Goal: Information Seeking & Learning: Learn about a topic

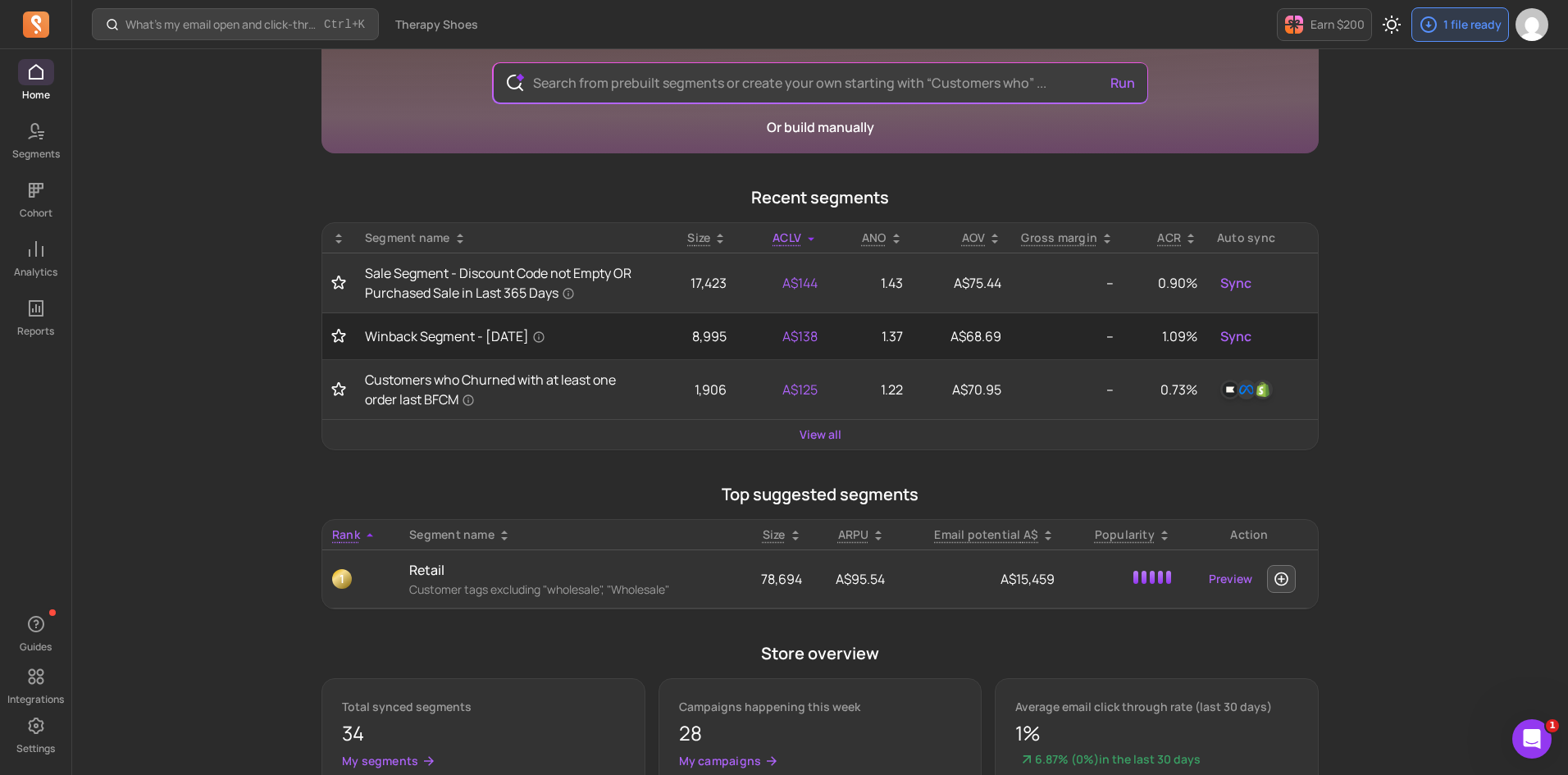
scroll to position [164, 0]
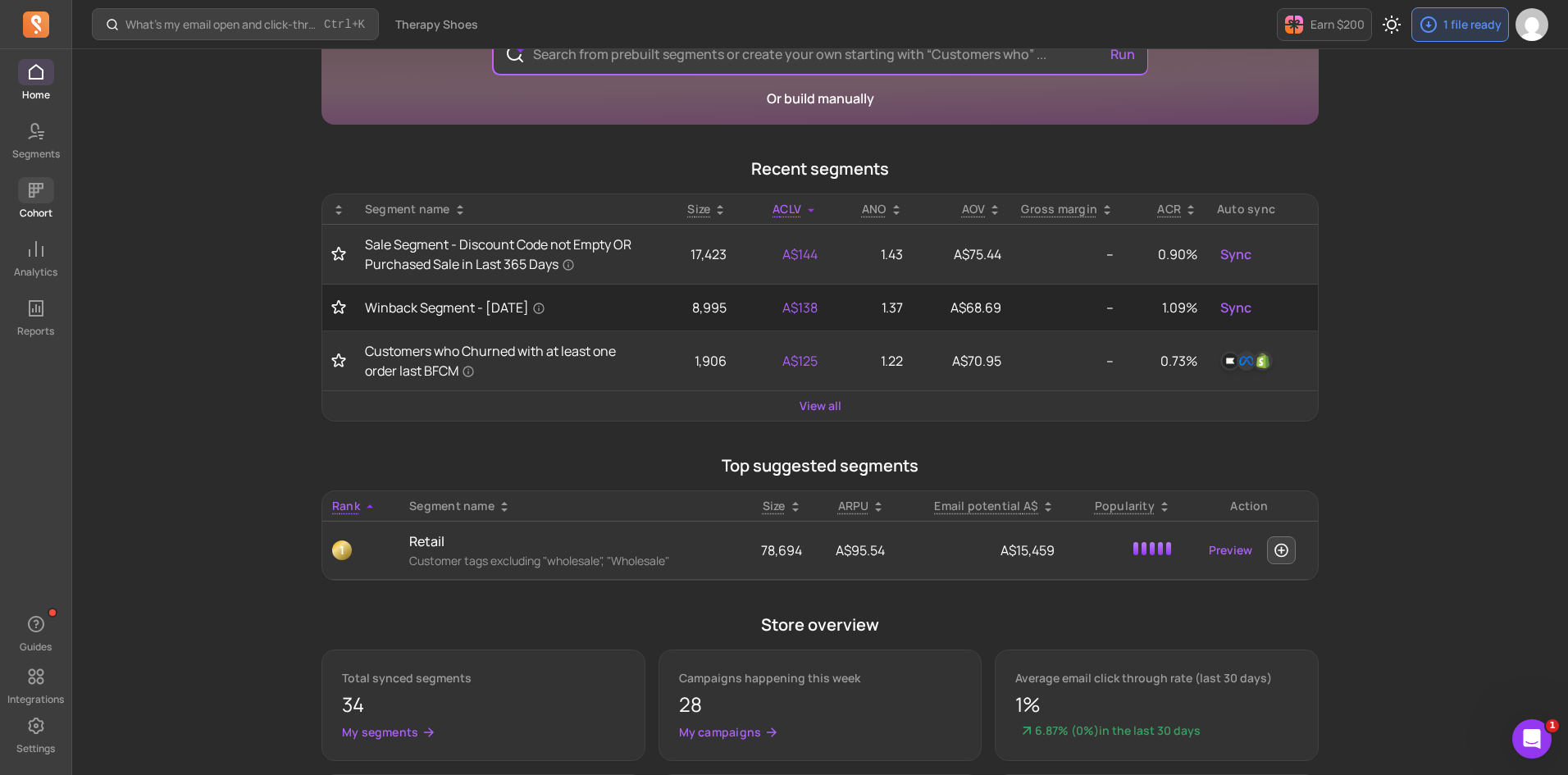
click at [34, 199] on icon at bounding box center [36, 190] width 20 height 20
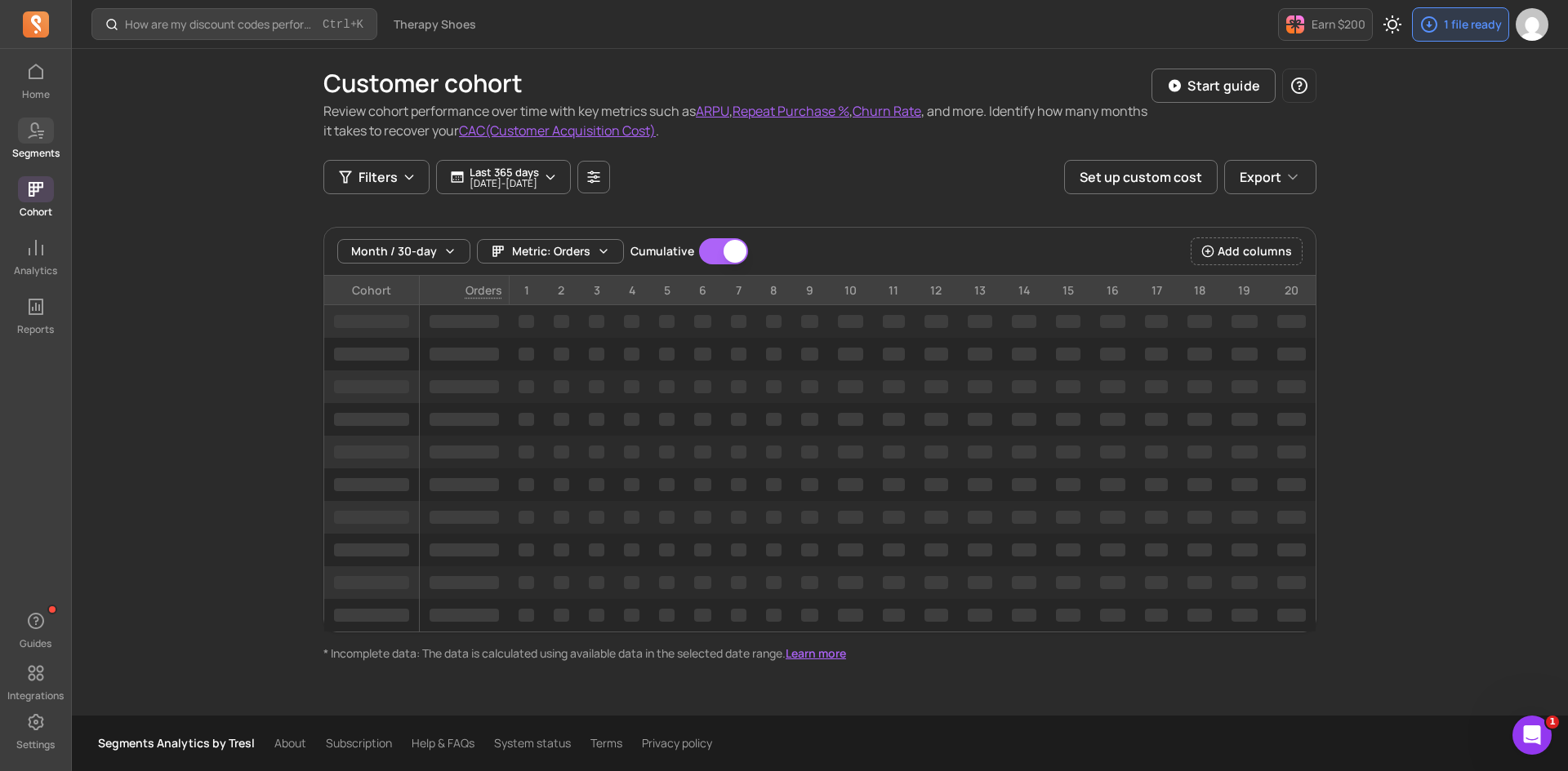
click at [34, 133] on icon at bounding box center [36, 130] width 20 height 20
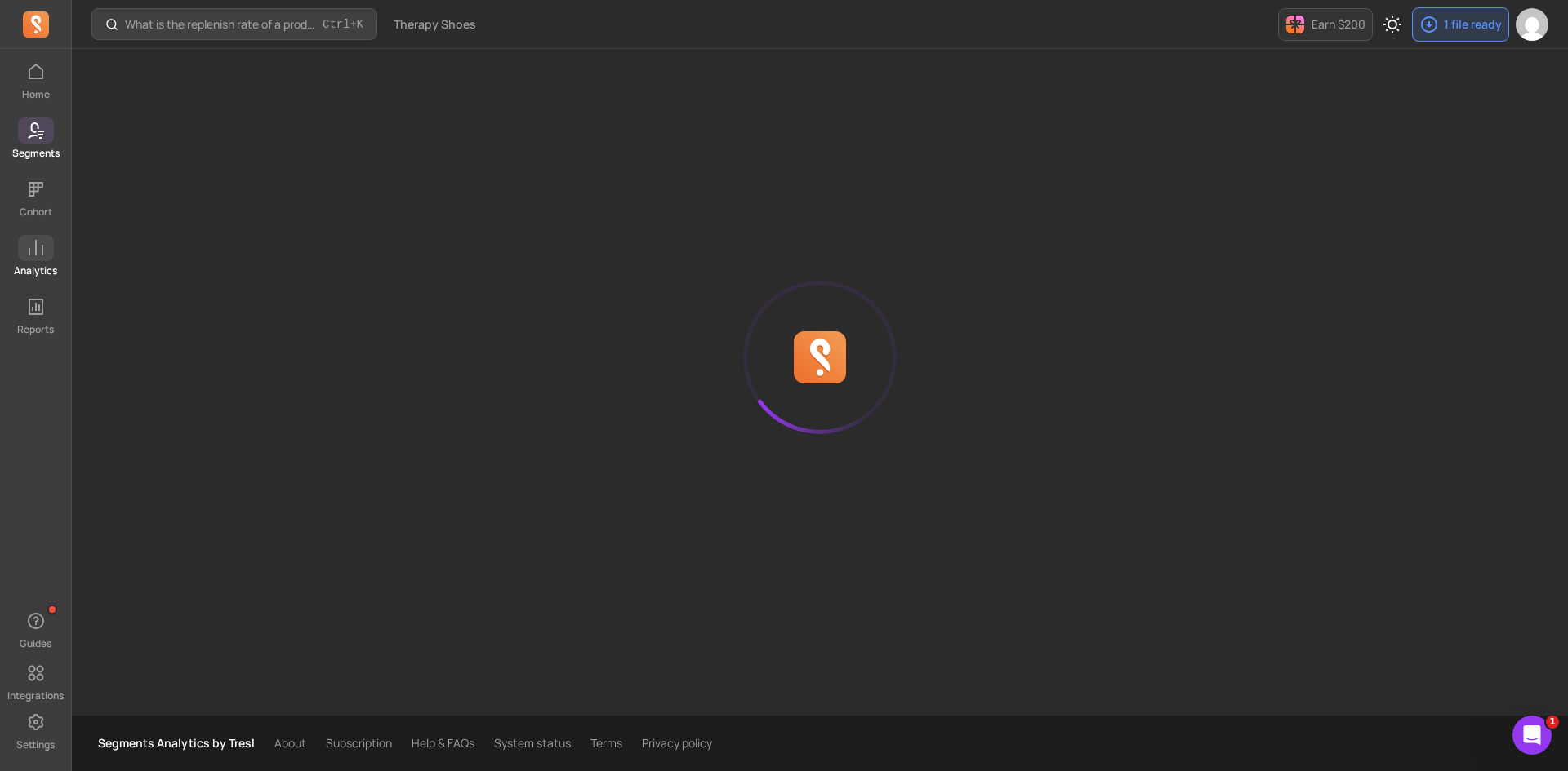
click at [21, 243] on span at bounding box center [36, 248] width 36 height 26
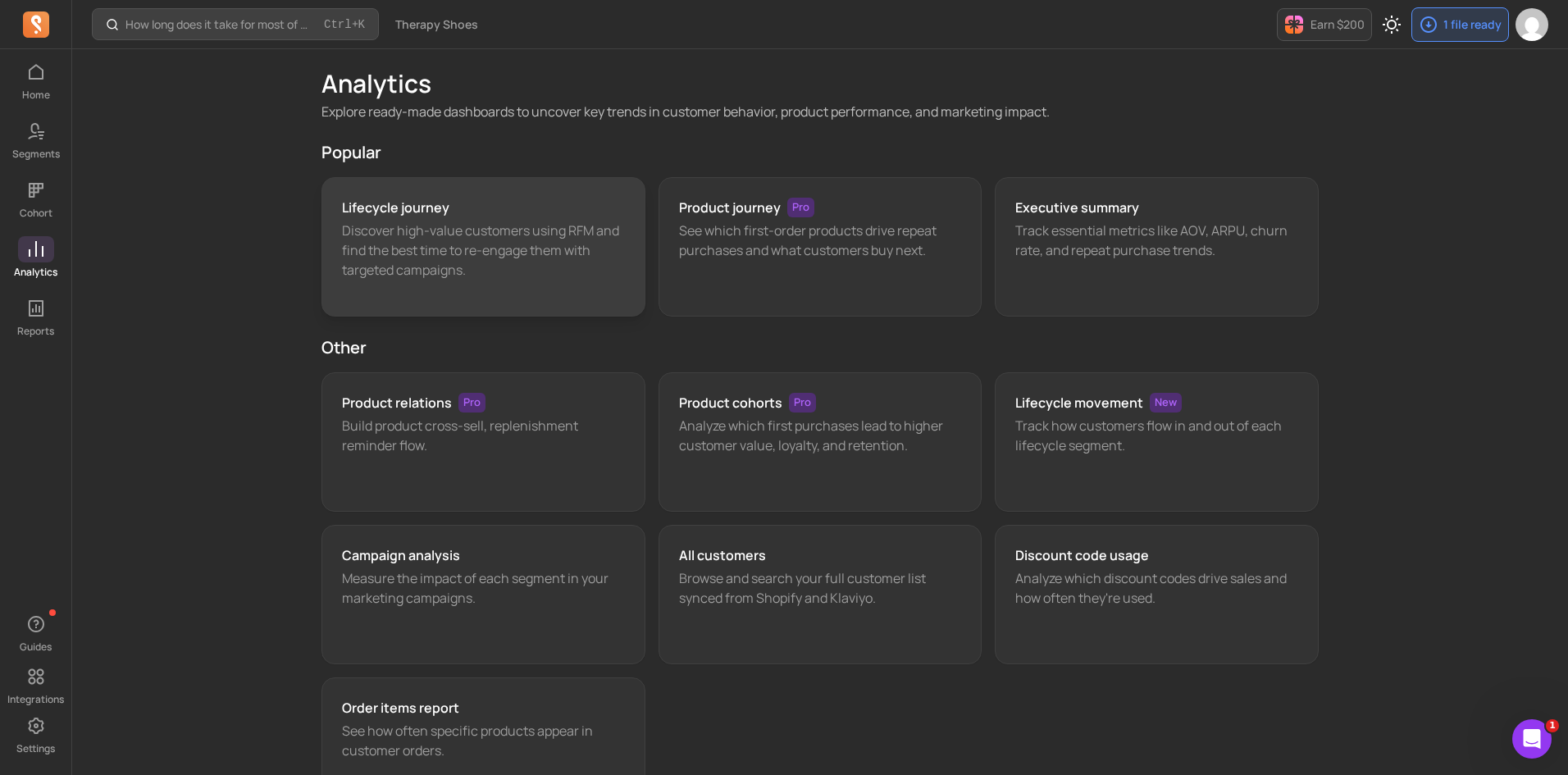
click at [548, 215] on div "Lifecycle journey" at bounding box center [483, 207] width 283 height 20
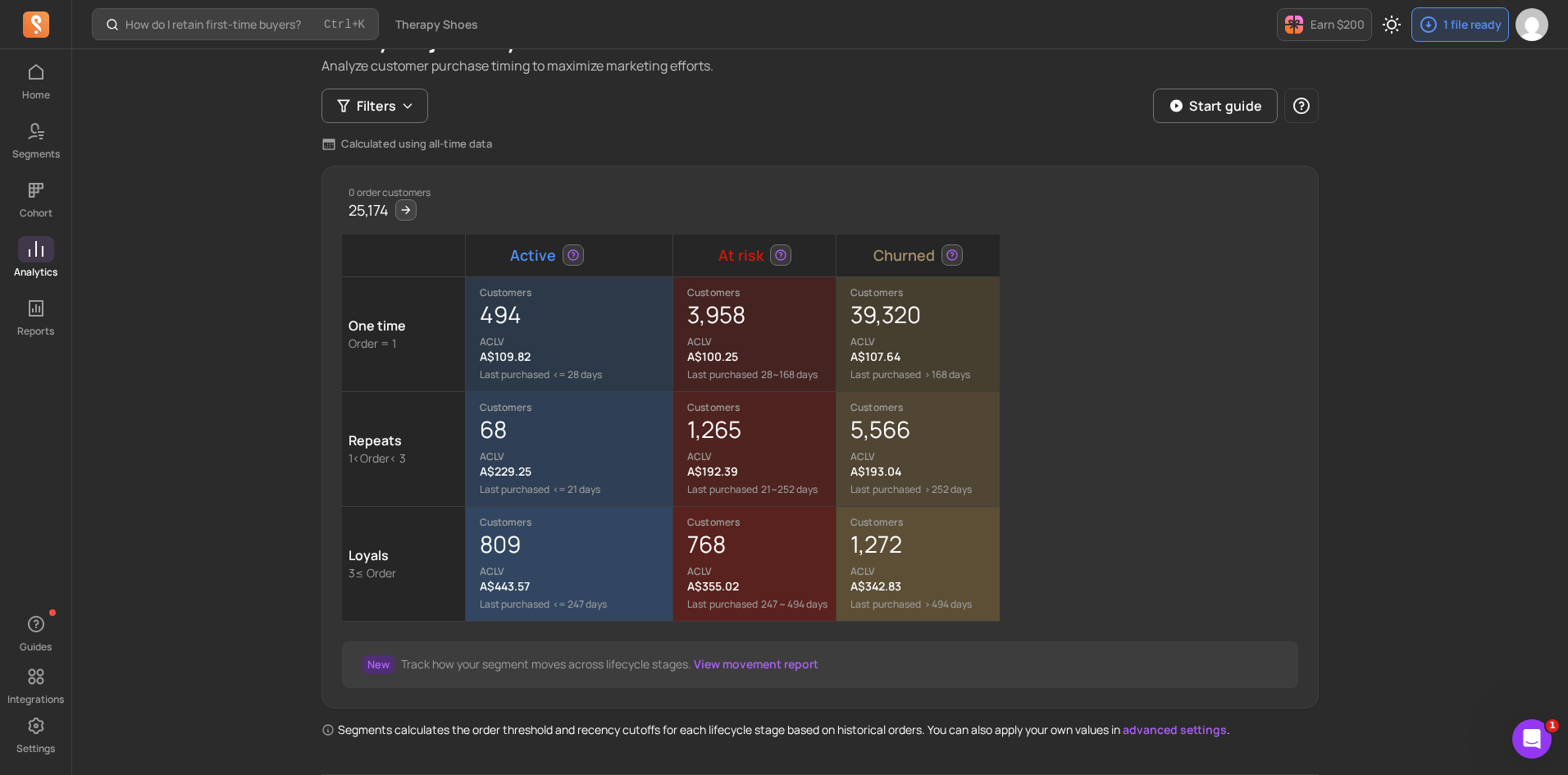
scroll to position [164, 0]
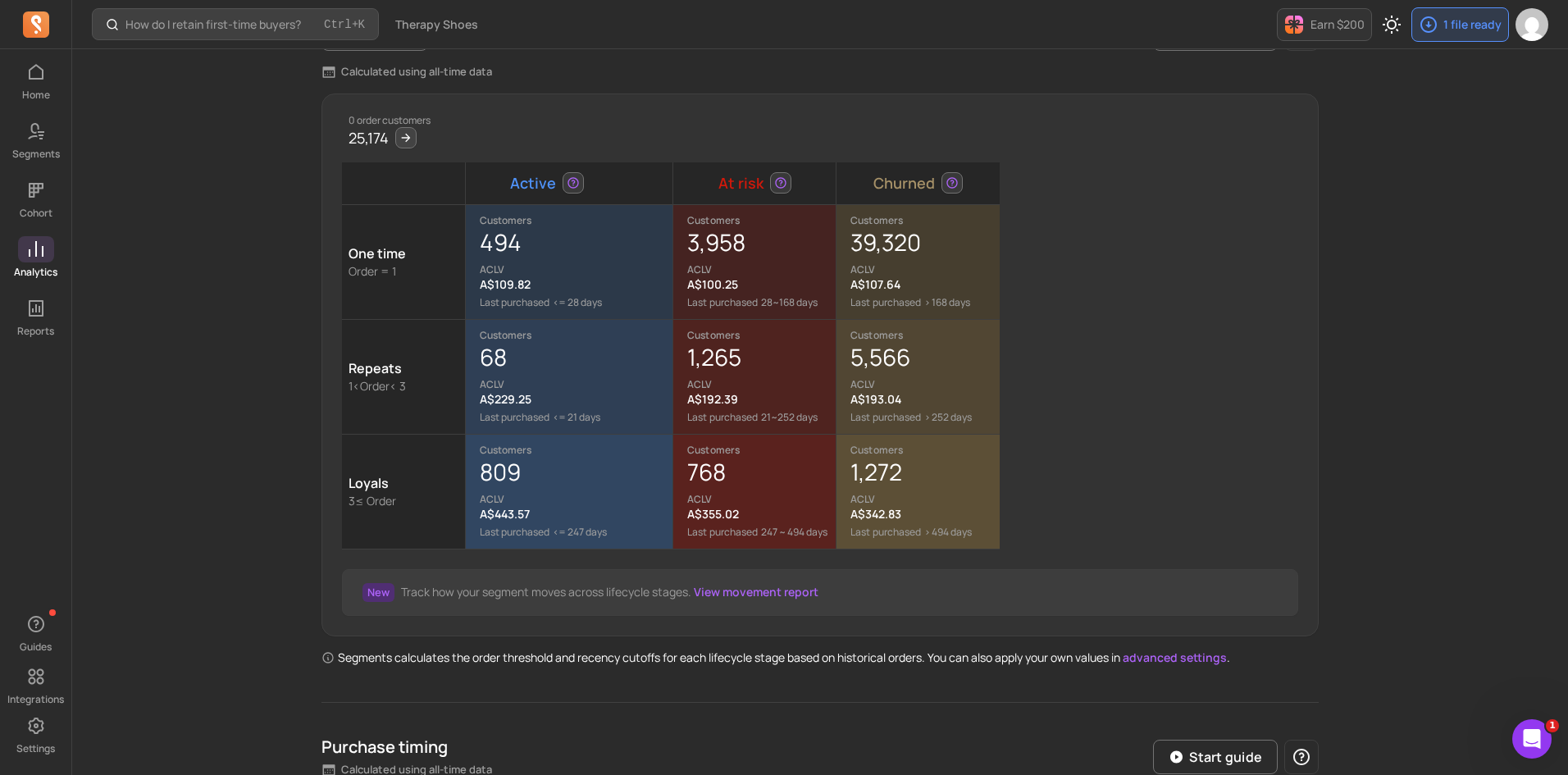
click at [933, 270] on p "ACLV" at bounding box center [924, 269] width 148 height 13
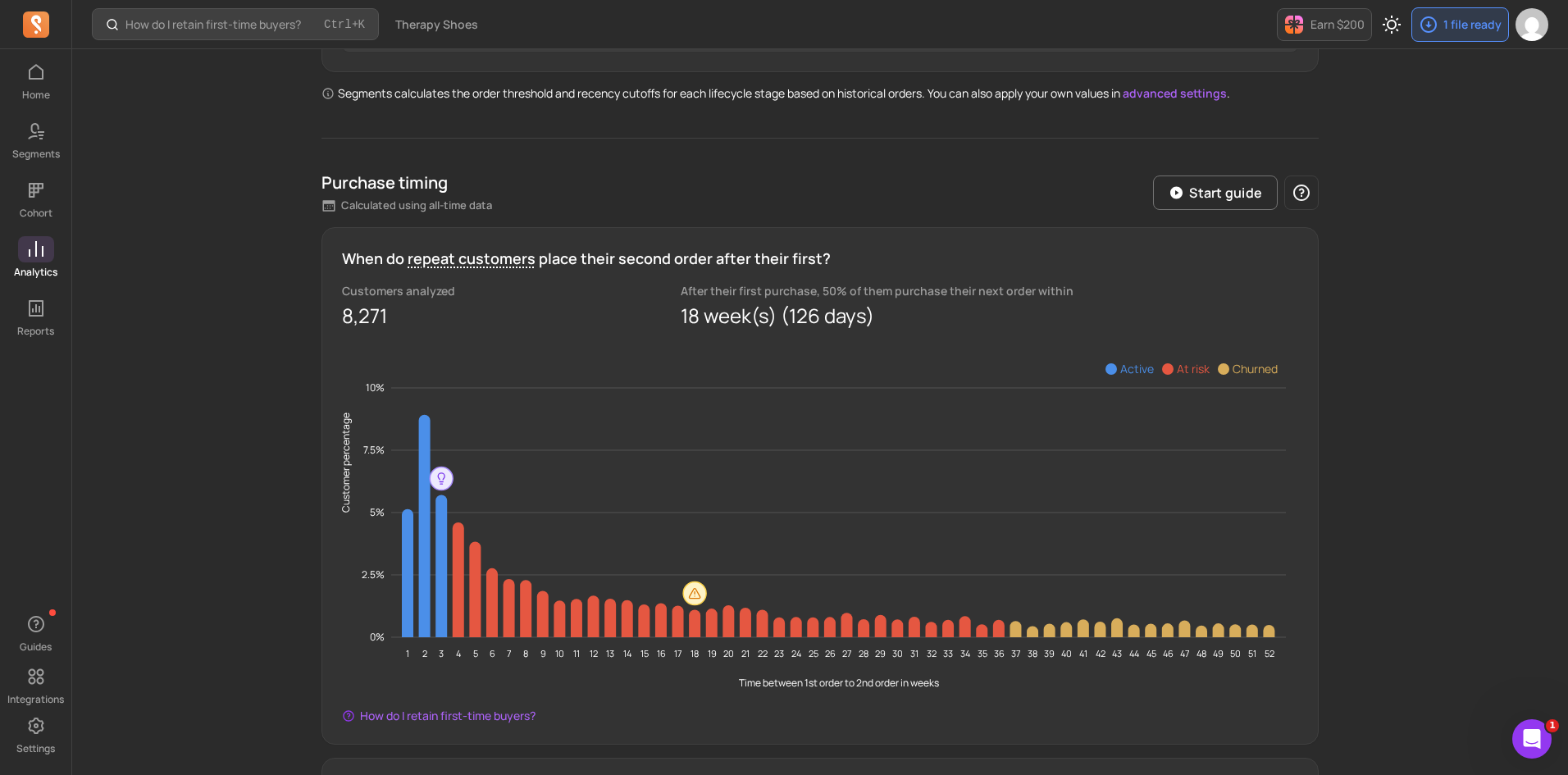
scroll to position [642, 0]
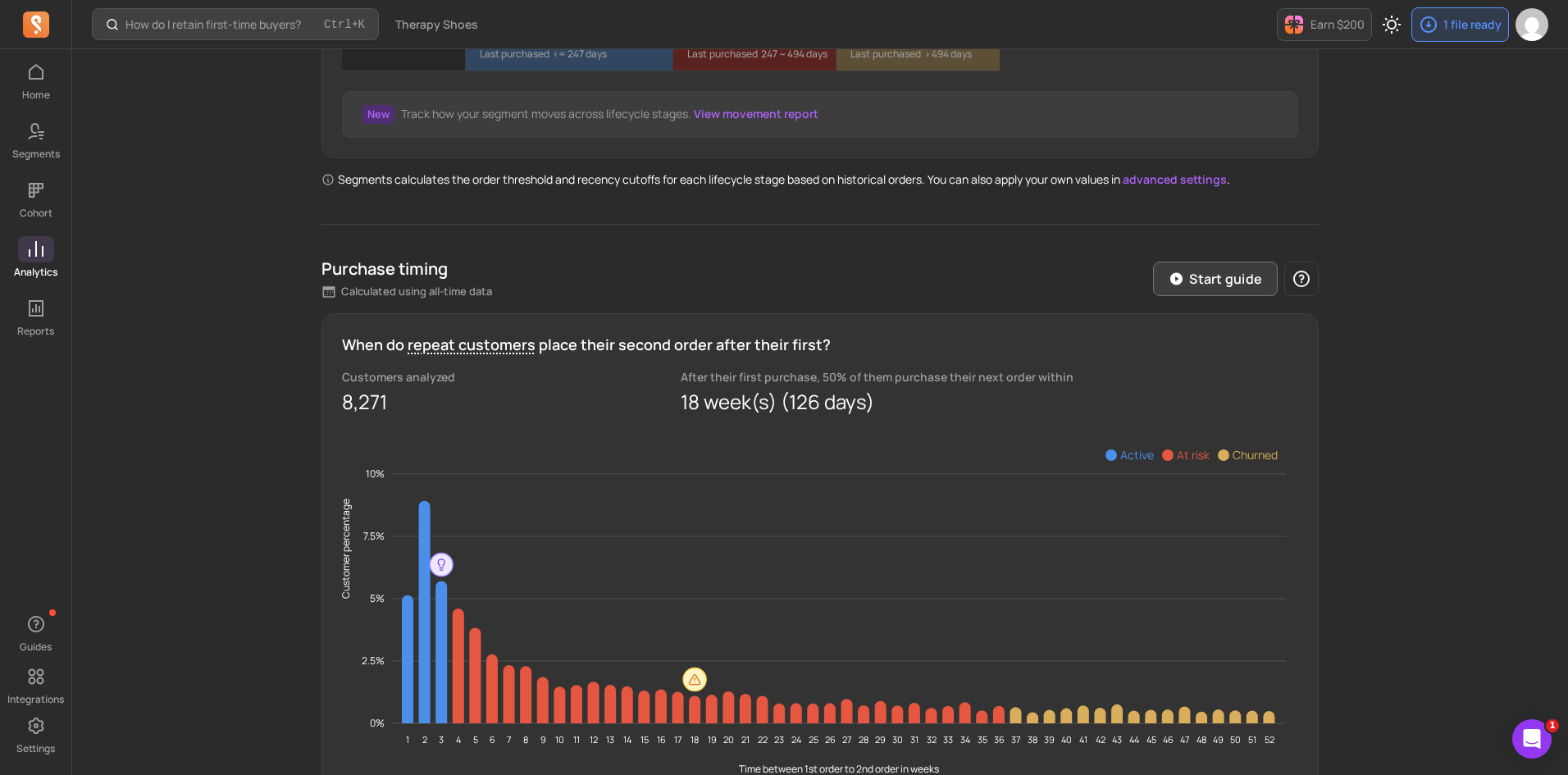
click at [1253, 278] on p "Start guide" at bounding box center [1226, 279] width 73 height 20
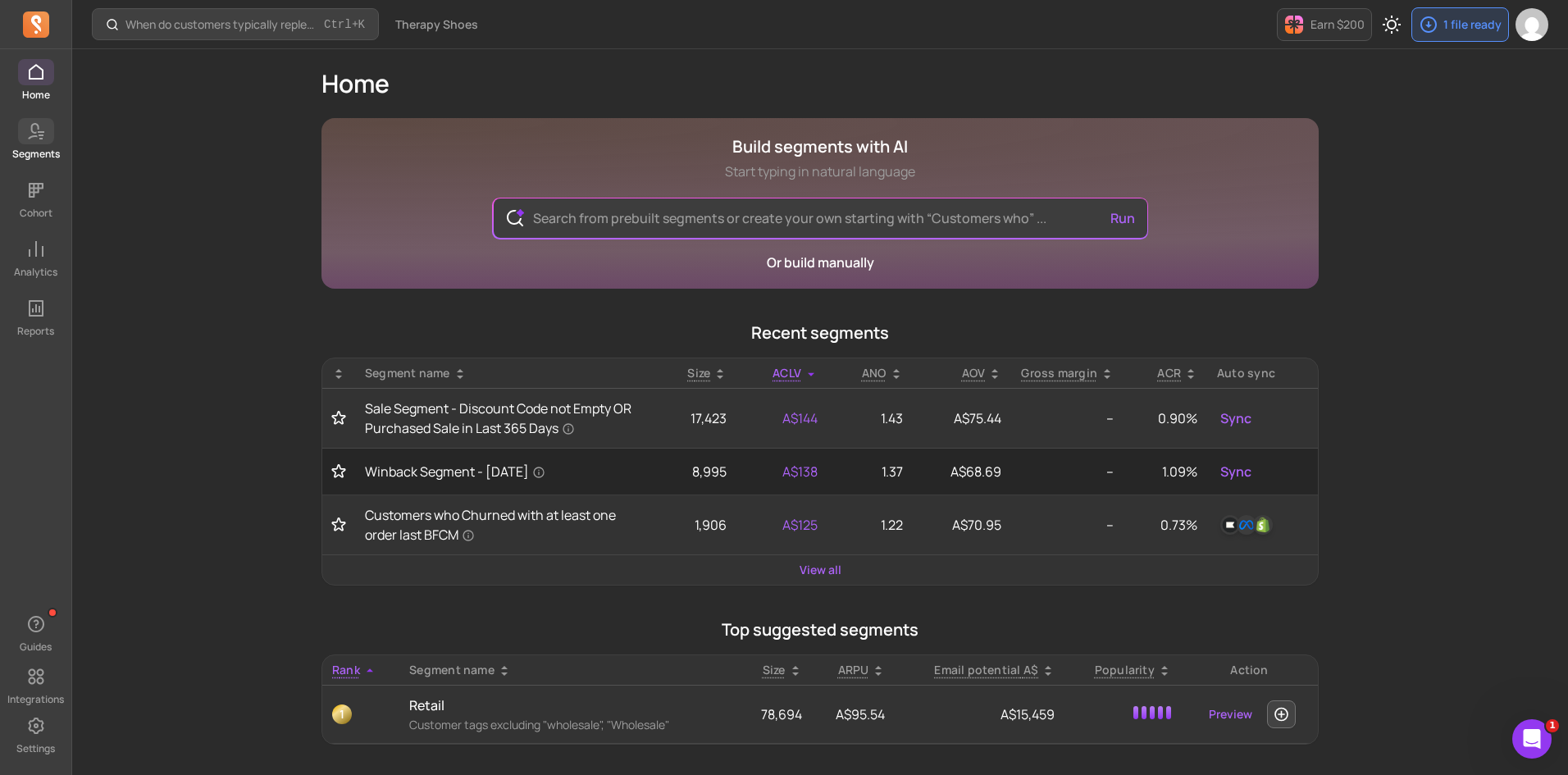
click at [30, 135] on icon at bounding box center [36, 131] width 20 height 20
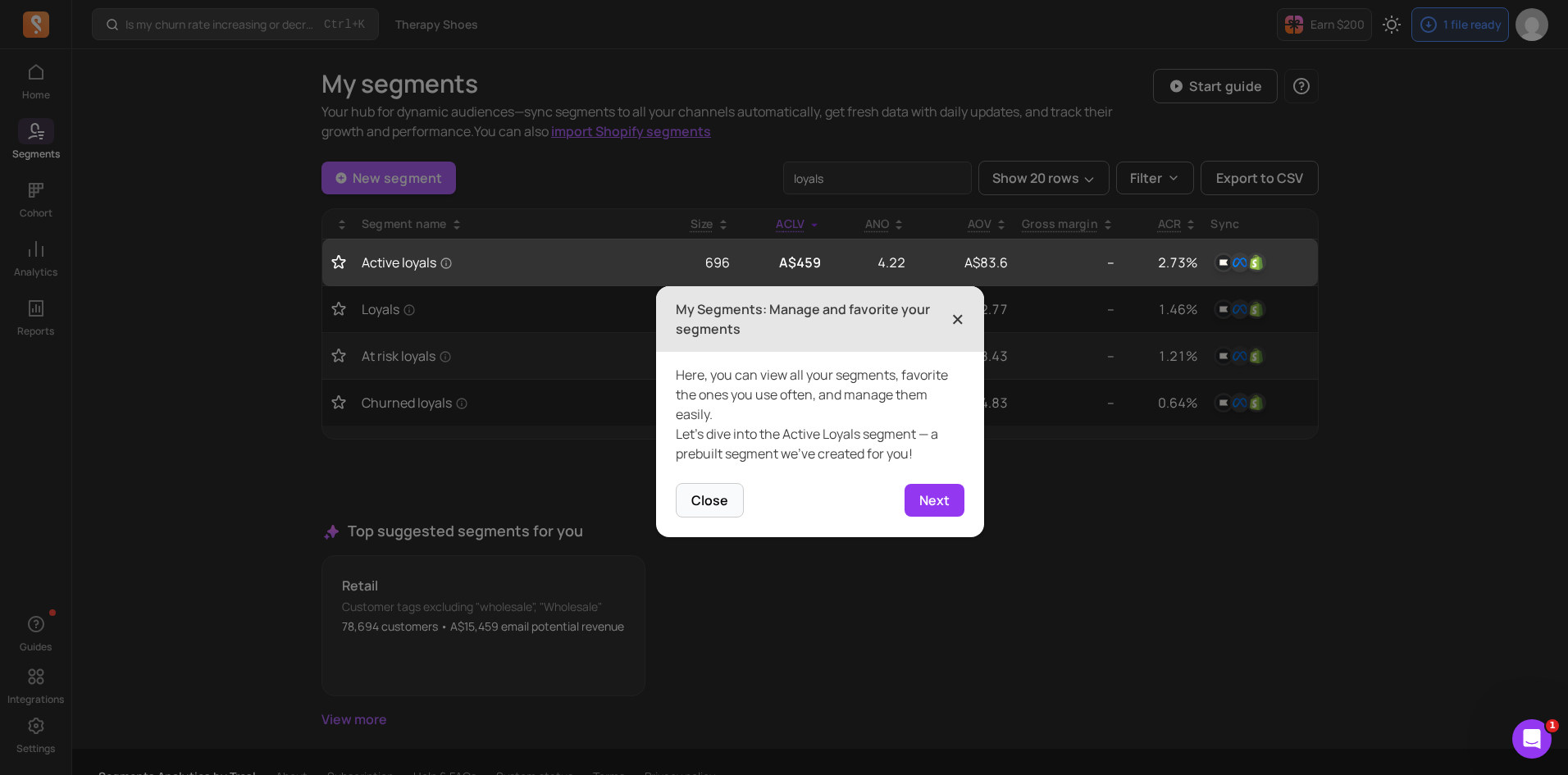
click at [960, 319] on span "×" at bounding box center [958, 319] width 13 height 36
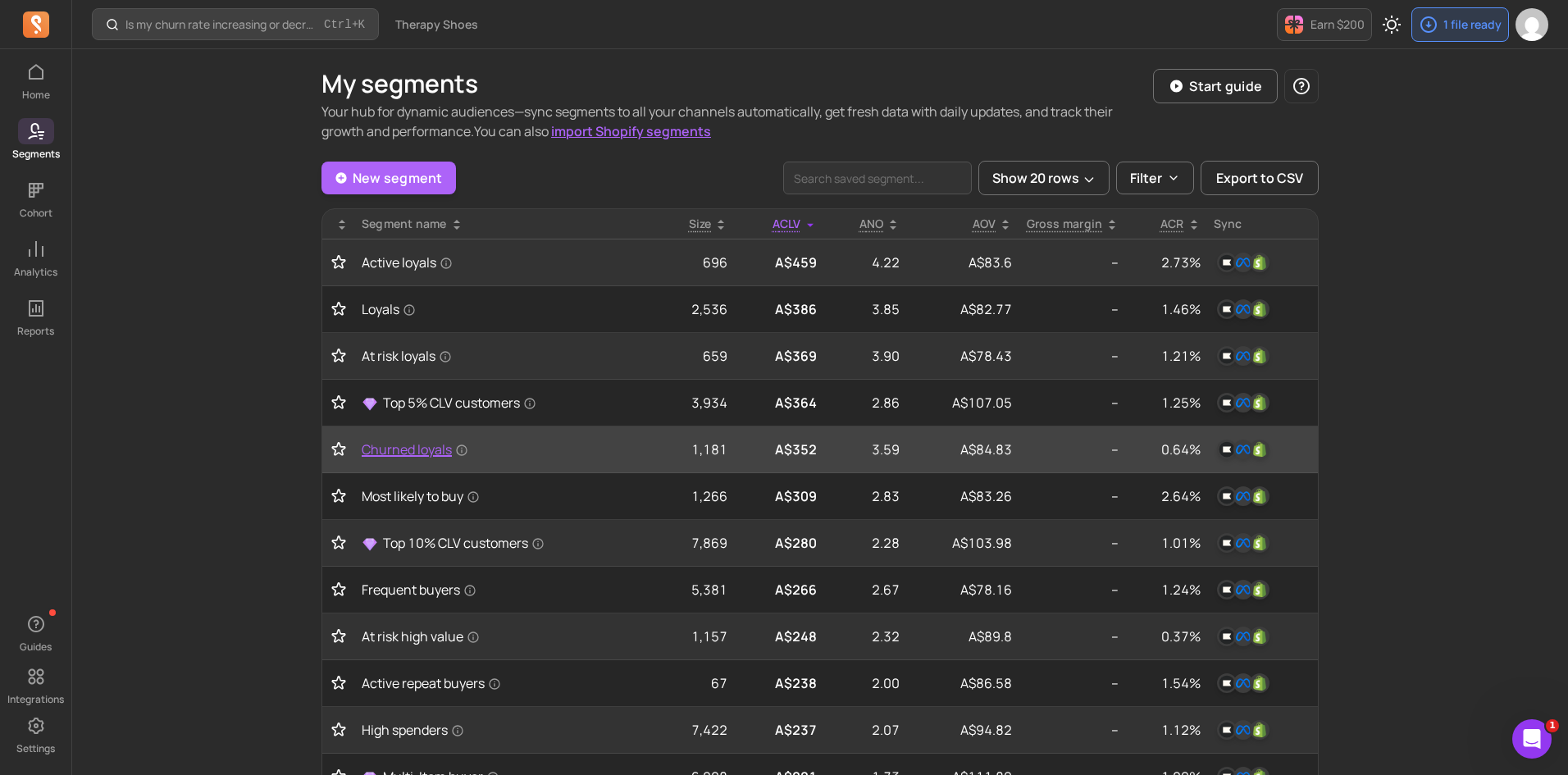
click at [437, 447] on span "Churned loyals" at bounding box center [415, 449] width 106 height 20
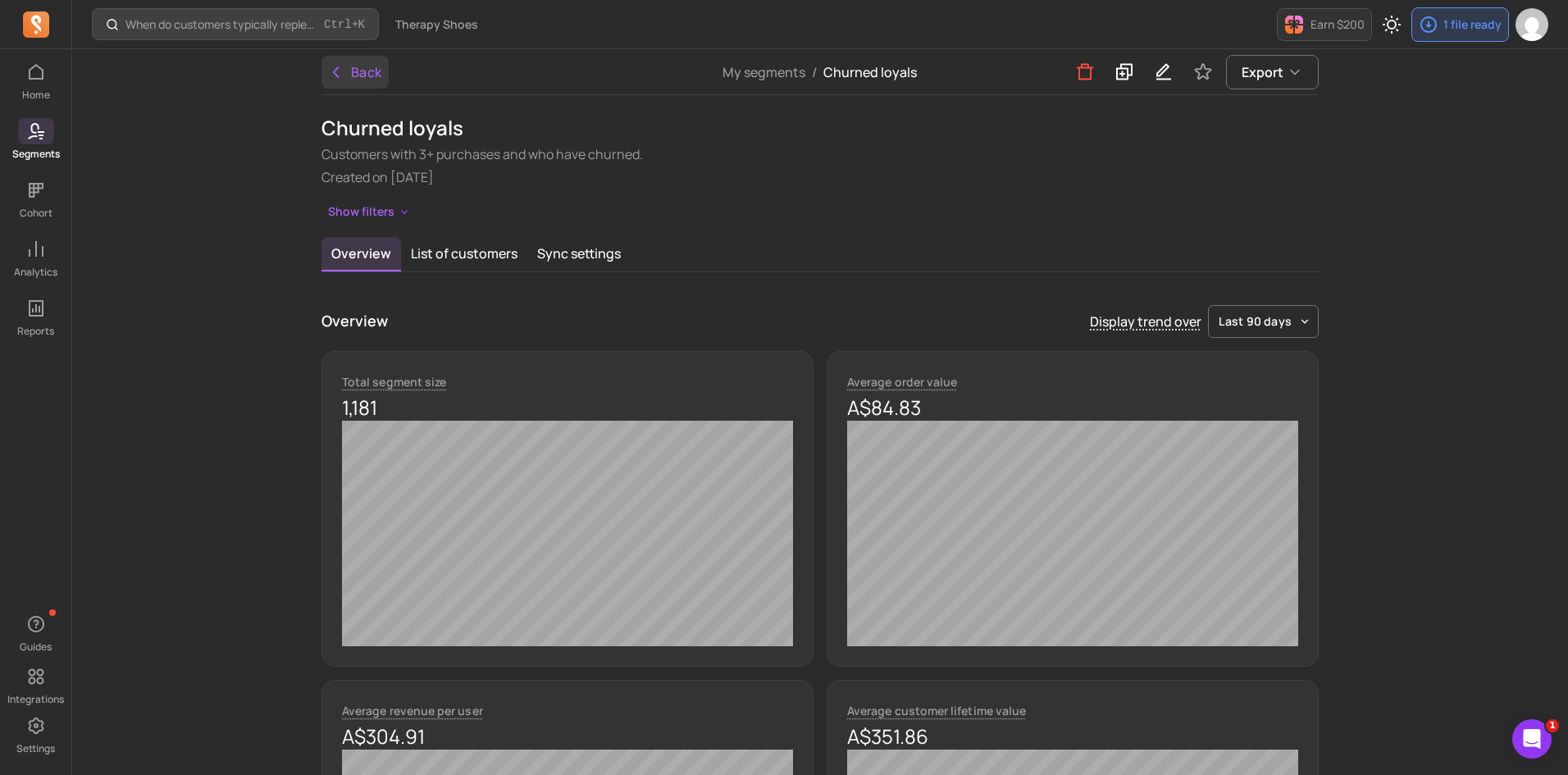
click at [336, 66] on icon "button" at bounding box center [337, 72] width 16 height 16
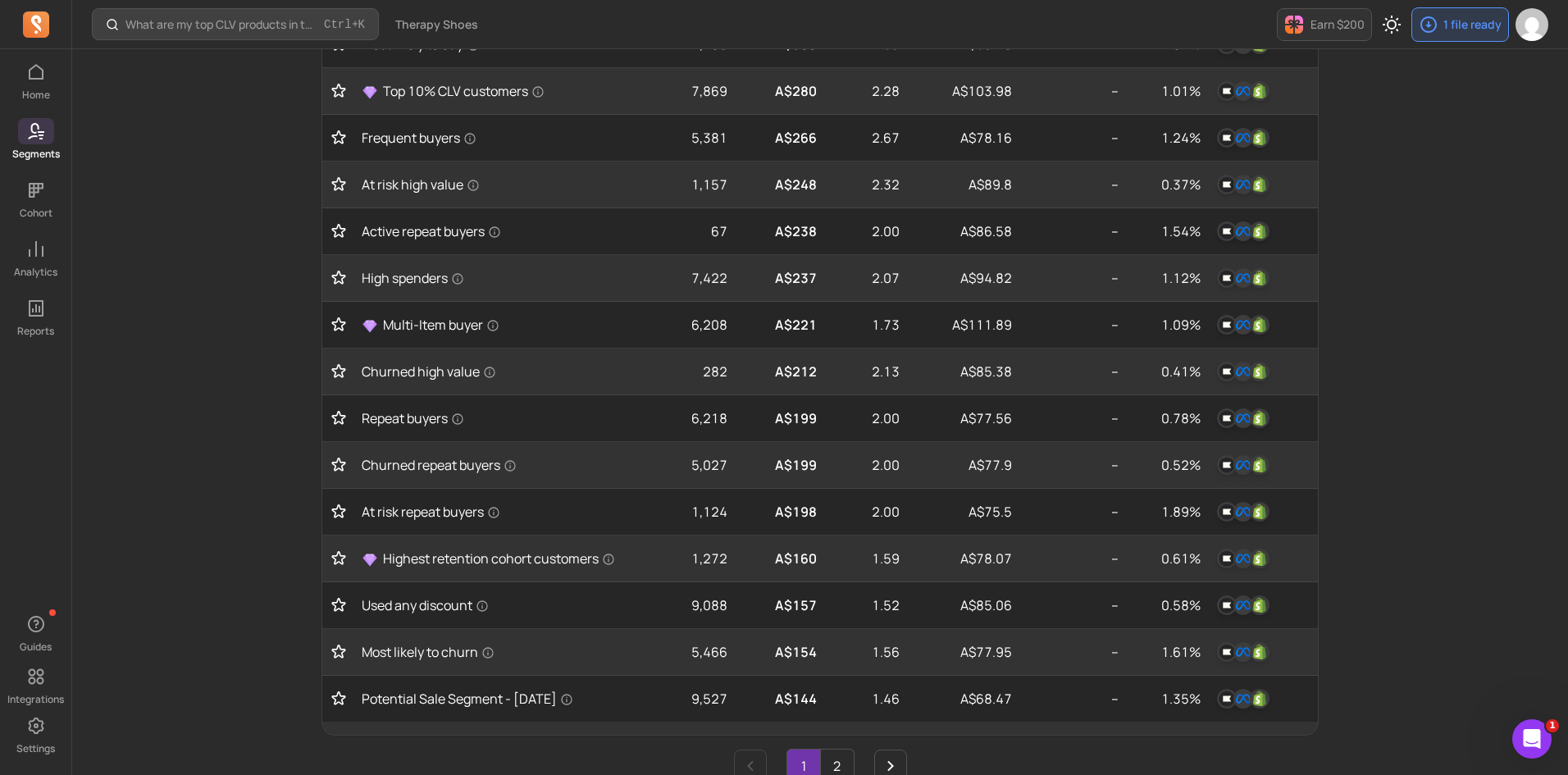
scroll to position [492, 0]
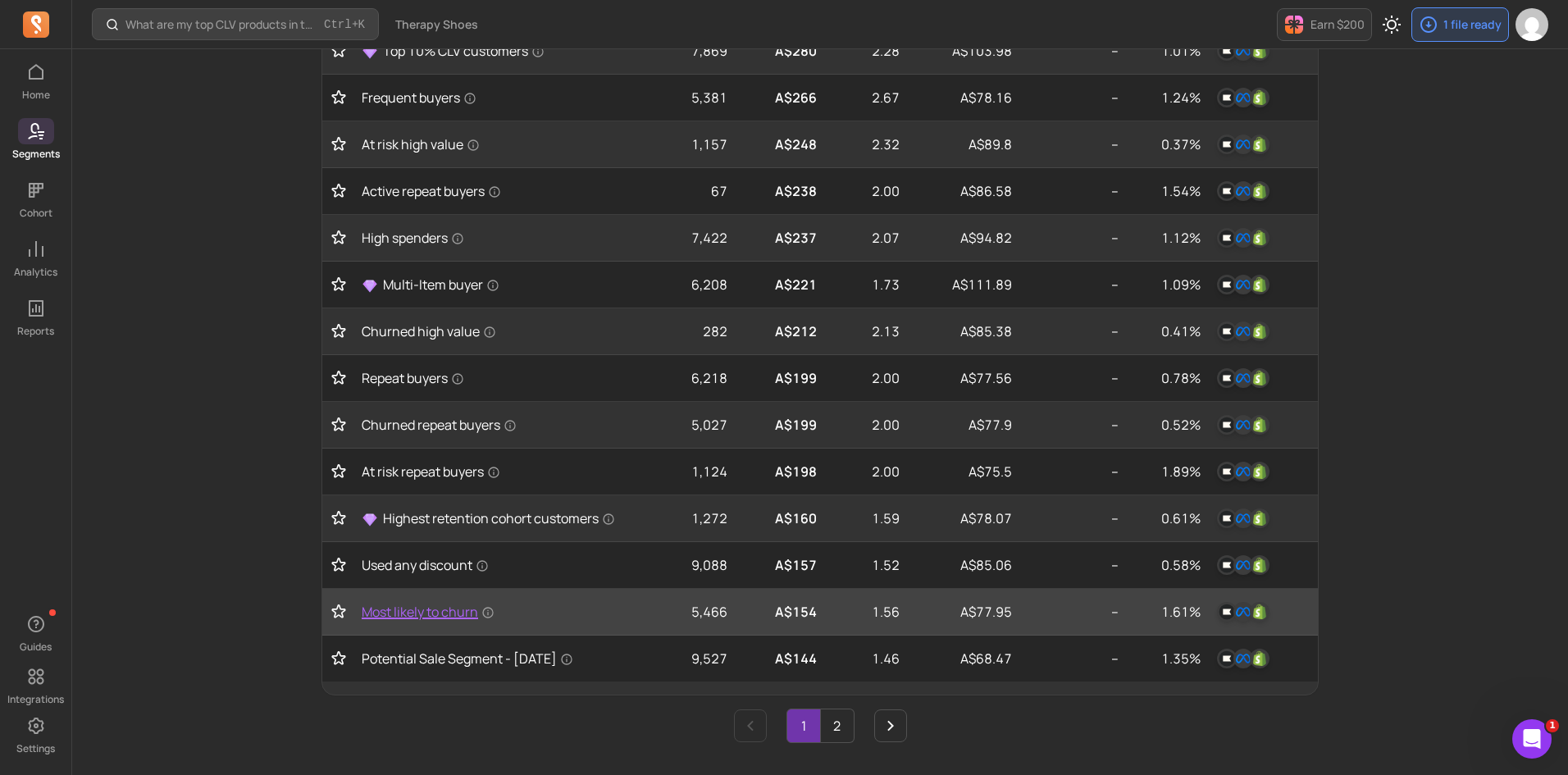
click at [422, 620] on span "Most likely to churn" at bounding box center [428, 612] width 133 height 20
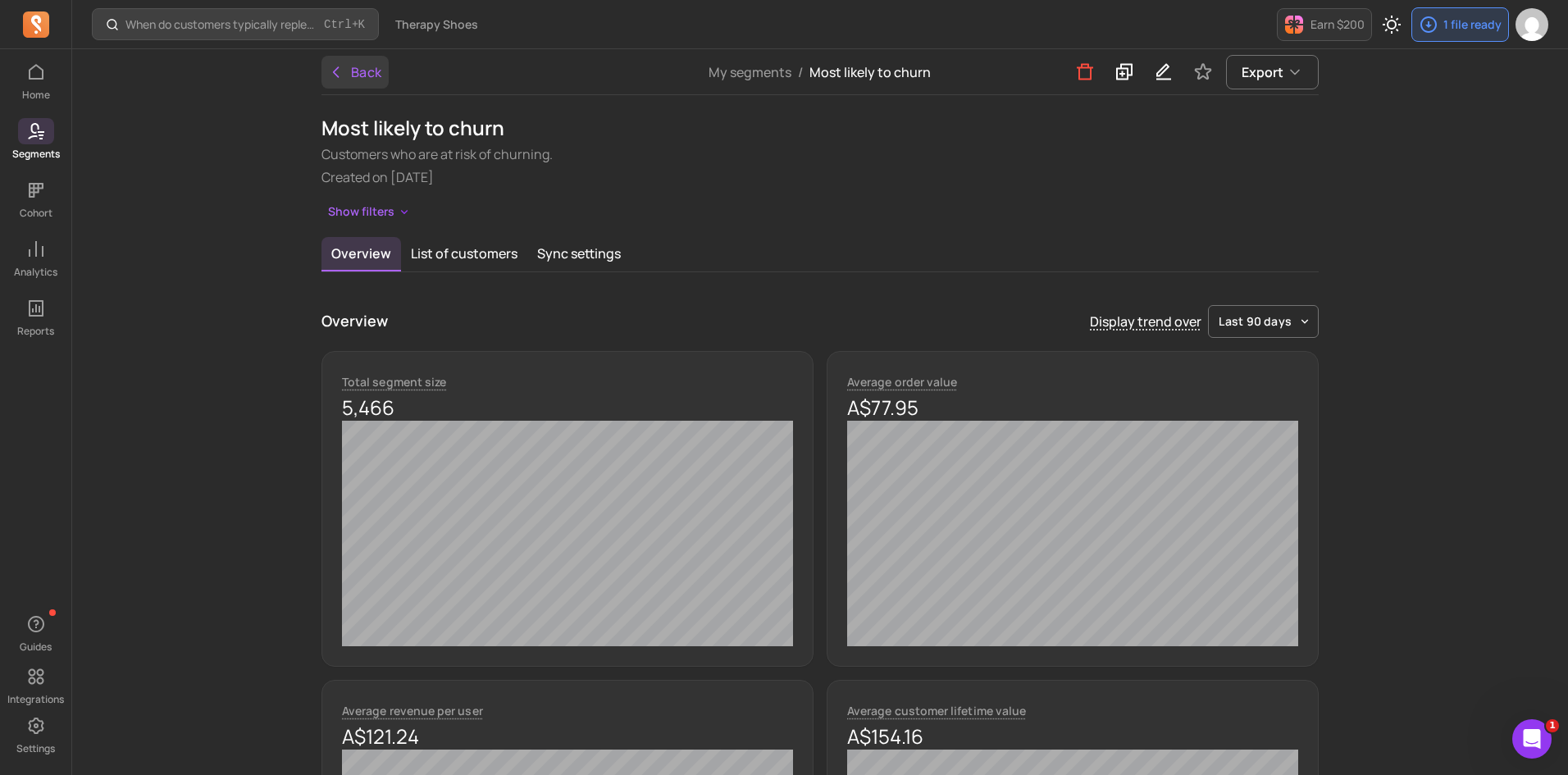
click at [334, 64] on icon "button" at bounding box center [337, 72] width 16 height 16
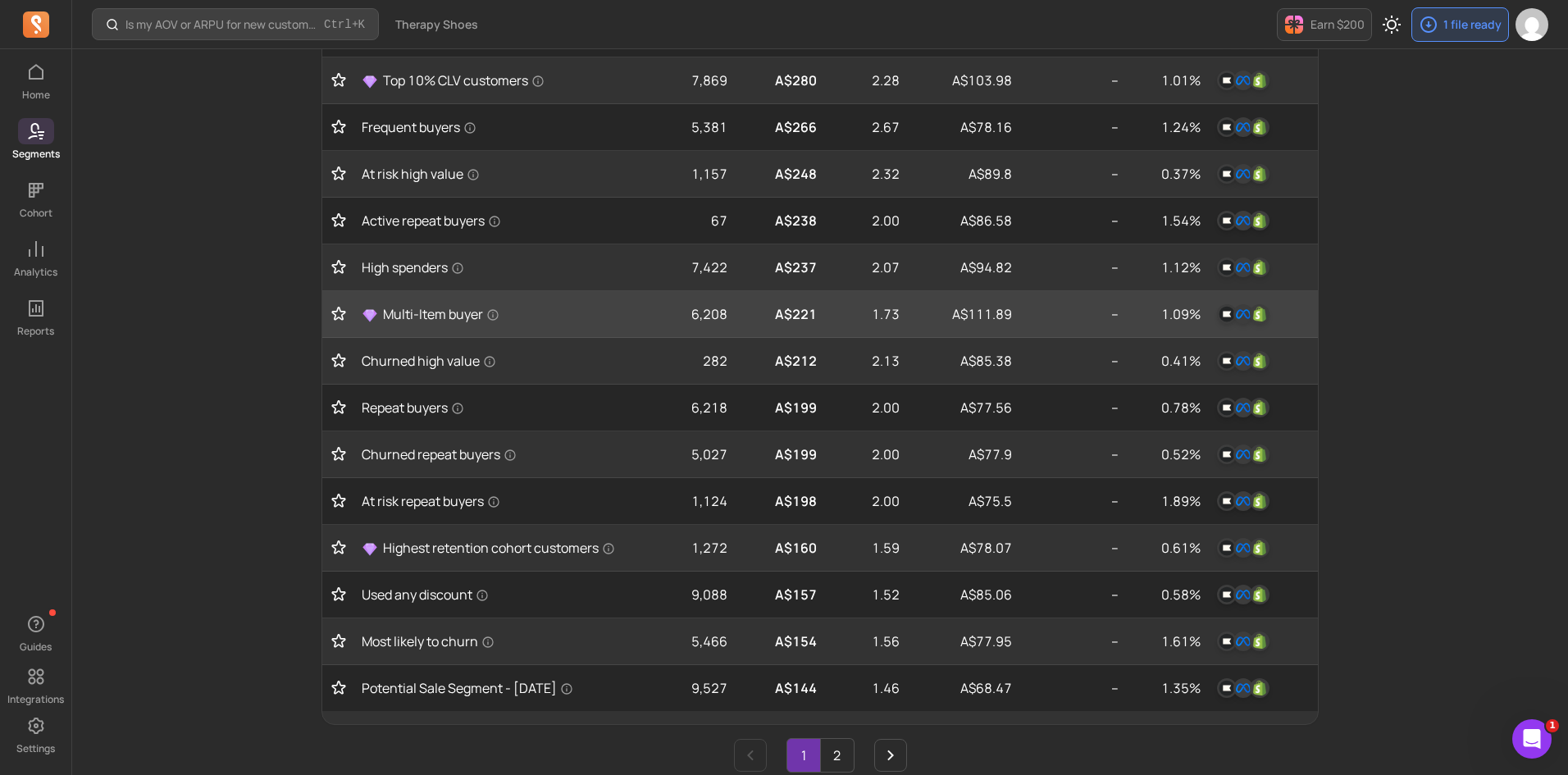
scroll to position [492, 0]
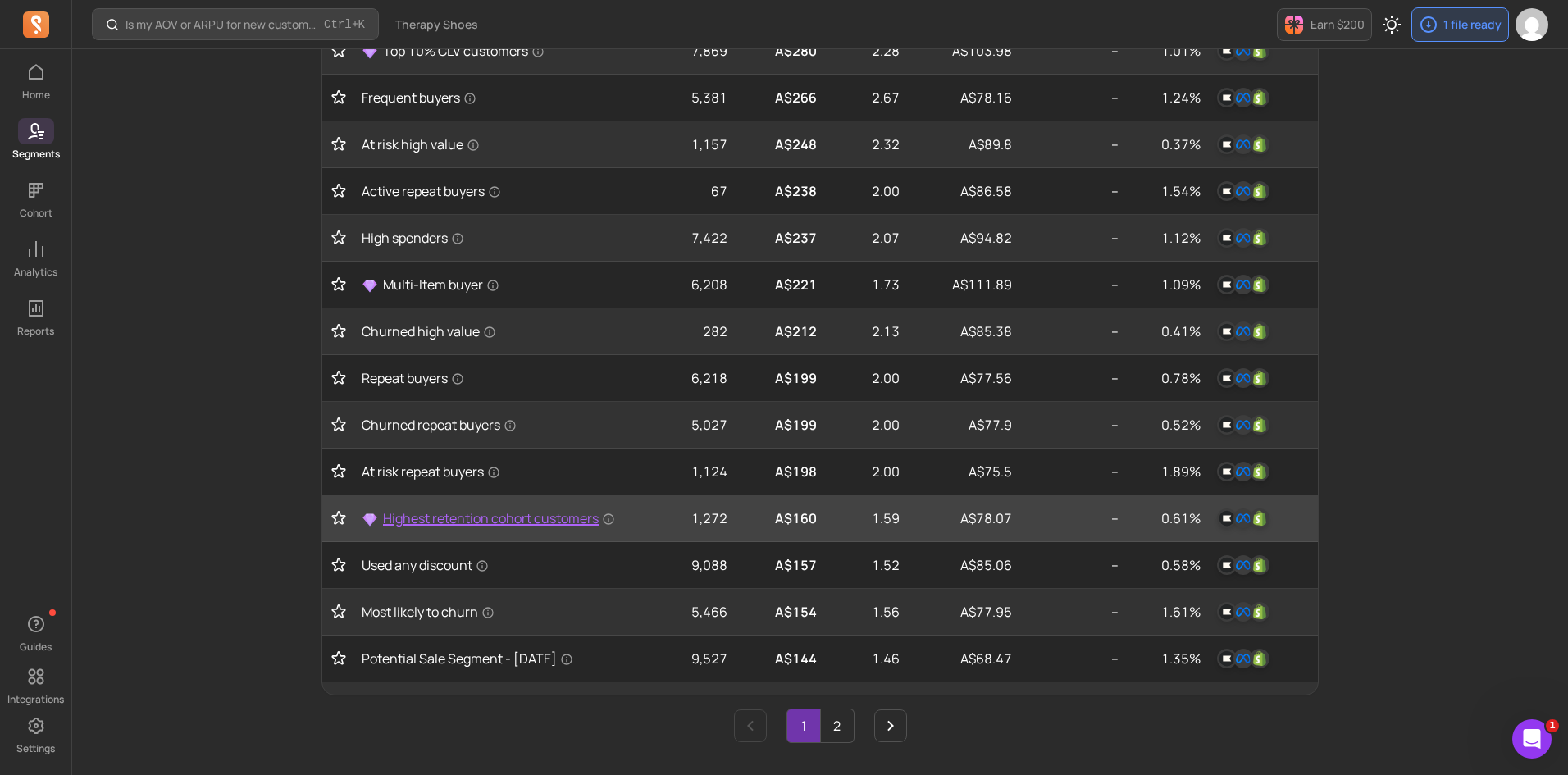
click at [449, 518] on span "Highest retention cohort customers" at bounding box center [498, 518] width 232 height 20
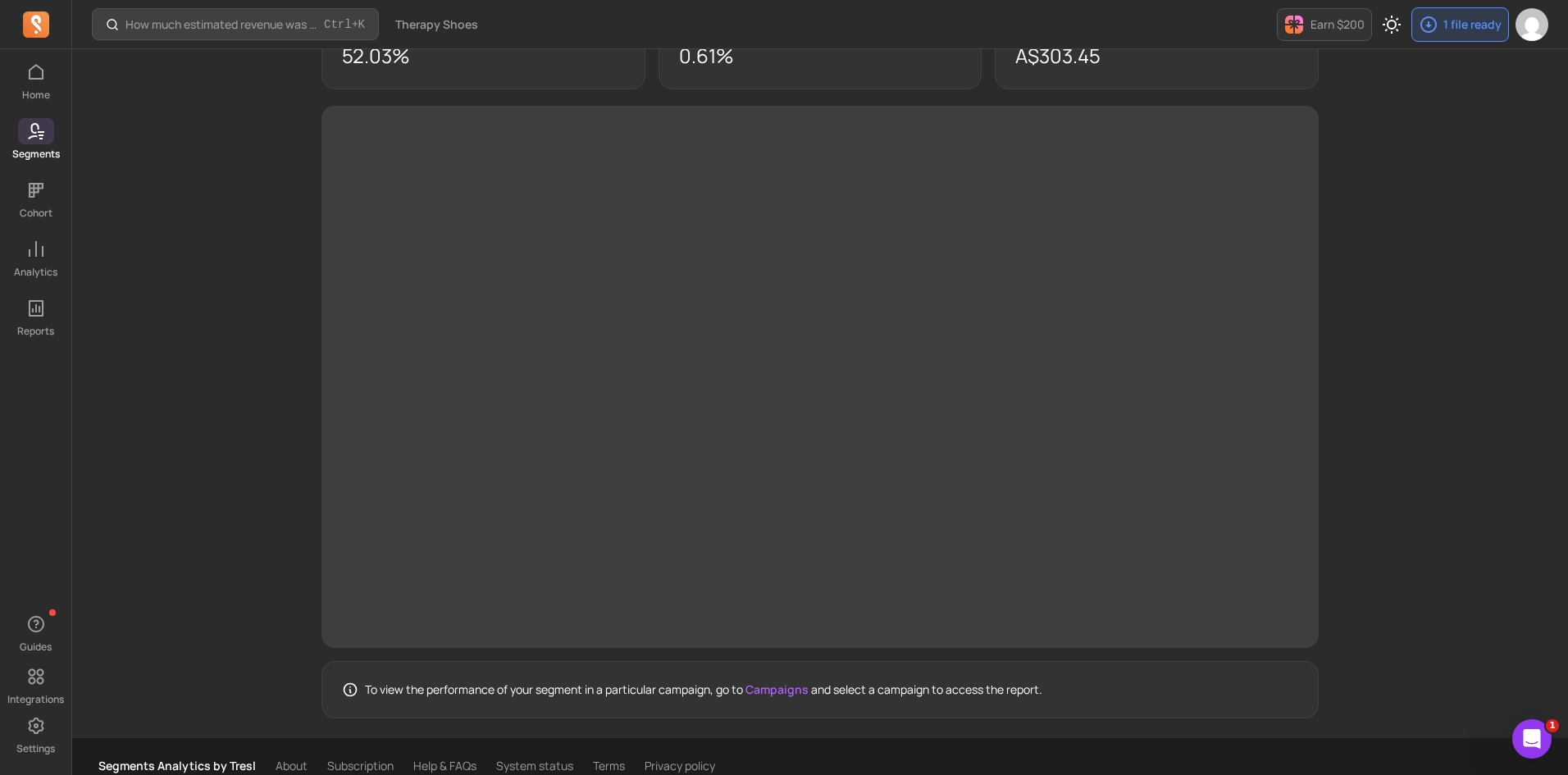
scroll to position [1425, 0]
